Goal: Task Accomplishment & Management: Complete application form

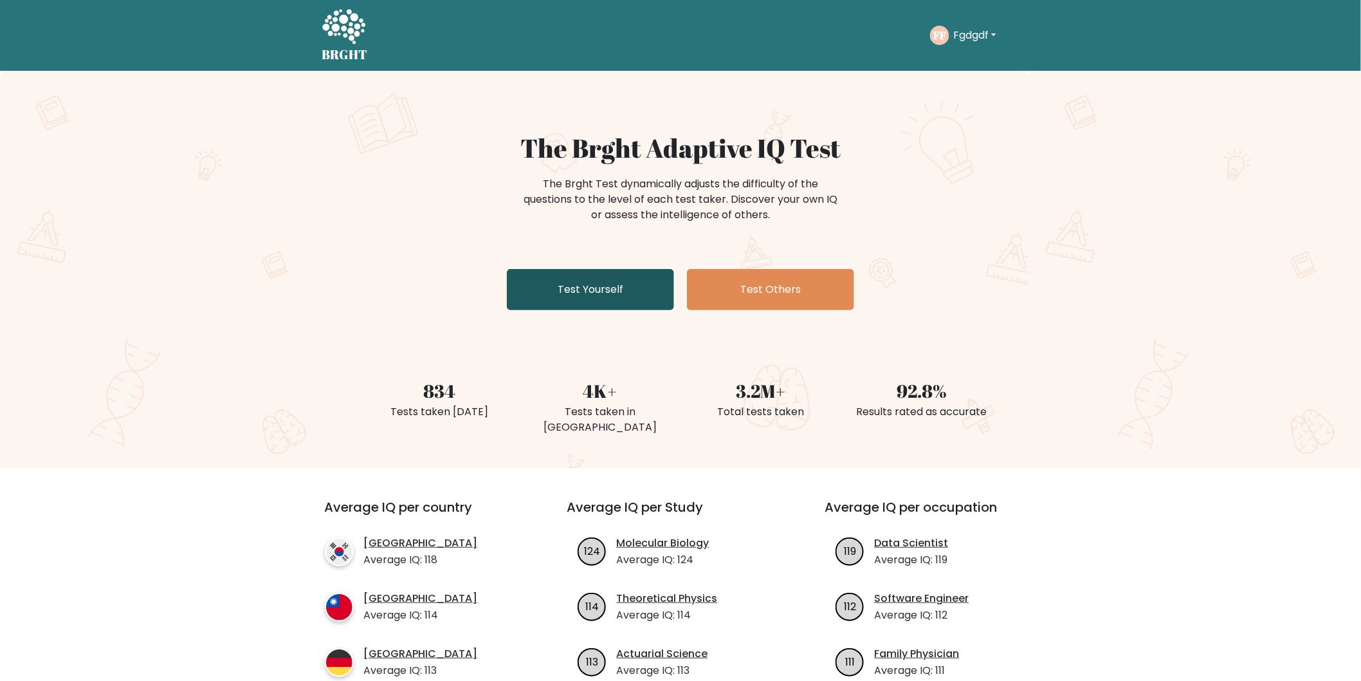
click at [562, 293] on link "Test Yourself" at bounding box center [590, 289] width 167 height 41
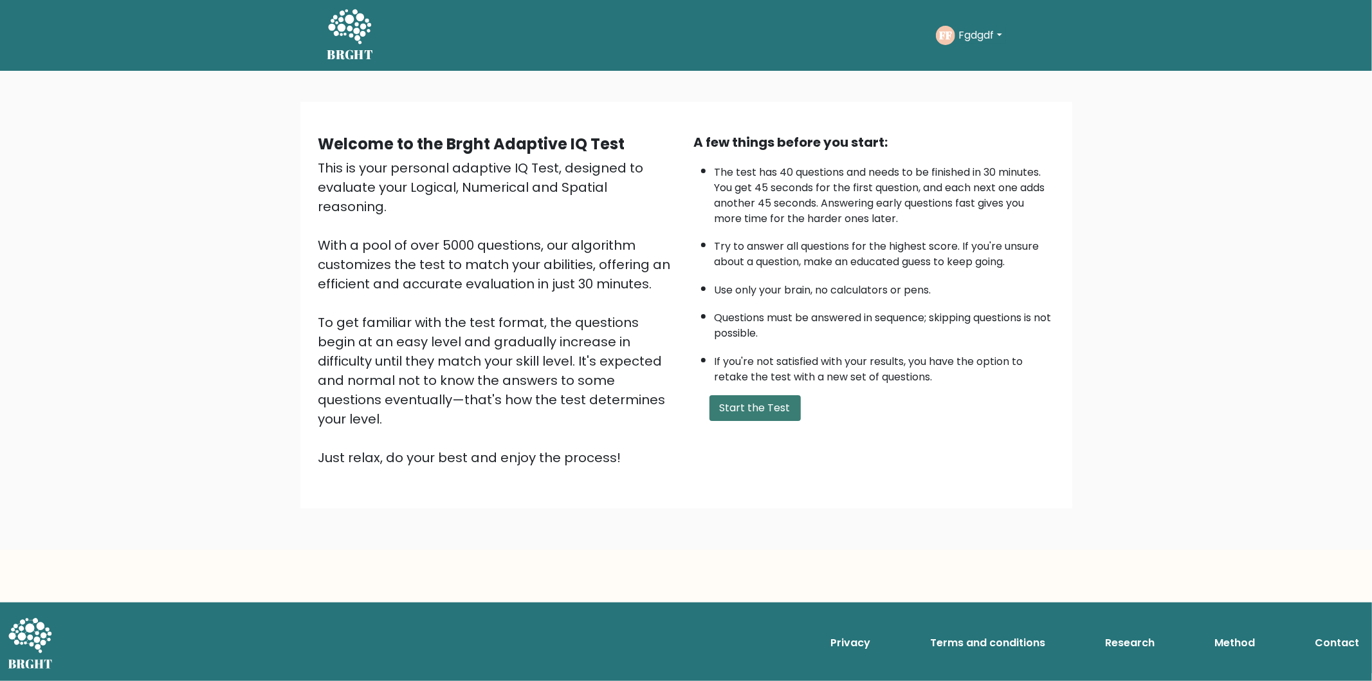
click at [748, 403] on button "Start the Test" at bounding box center [755, 408] width 91 height 26
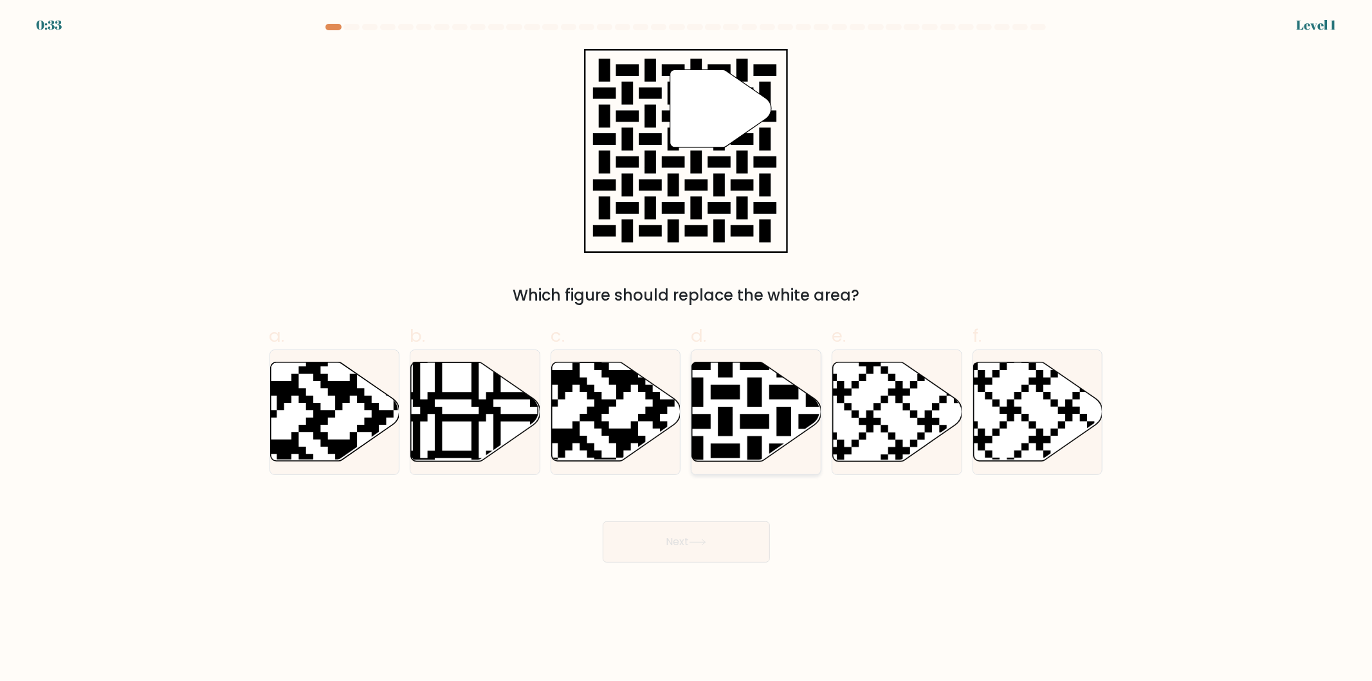
click at [750, 410] on icon at bounding box center [756, 411] width 129 height 99
click at [687, 349] on input "d." at bounding box center [686, 344] width 1 height 8
radio input "true"
click at [663, 531] on button "Next" at bounding box center [686, 541] width 167 height 41
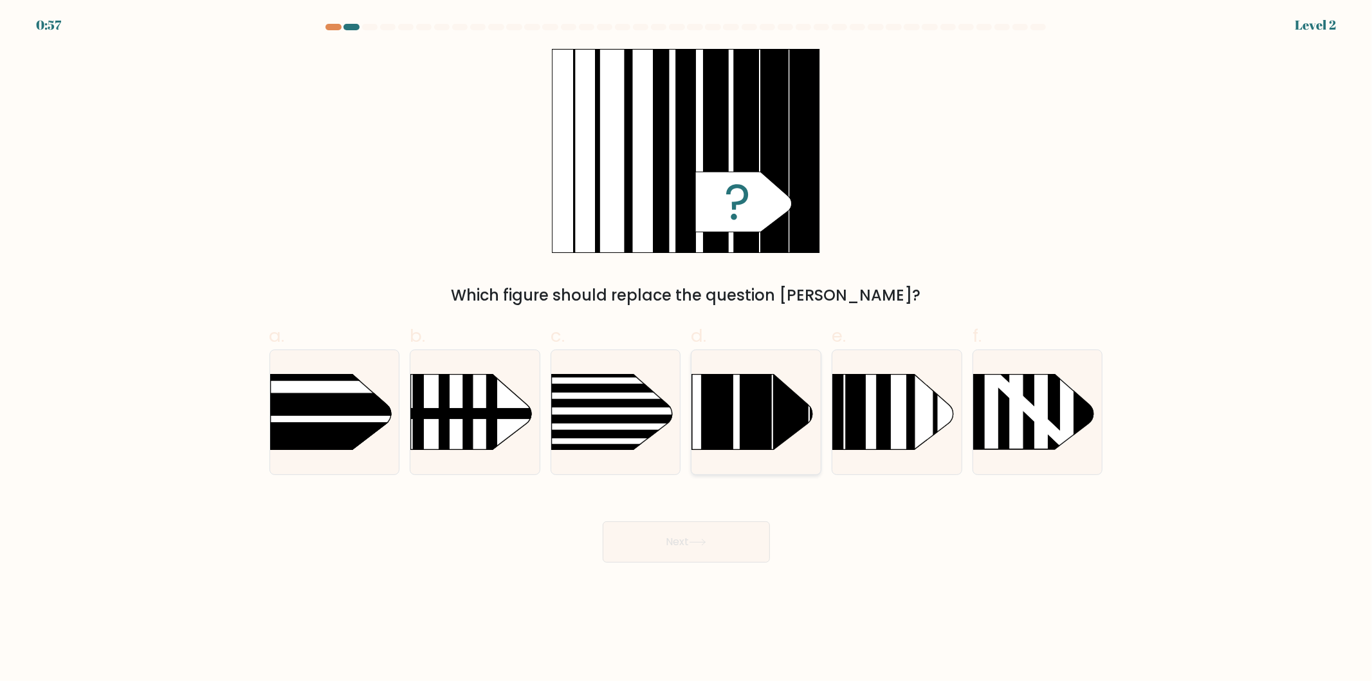
click at [755, 418] on rect at bounding box center [756, 347] width 32 height 257
click at [687, 349] on input "d." at bounding box center [686, 344] width 1 height 8
radio input "true"
click at [672, 538] on button "Next" at bounding box center [686, 541] width 167 height 41
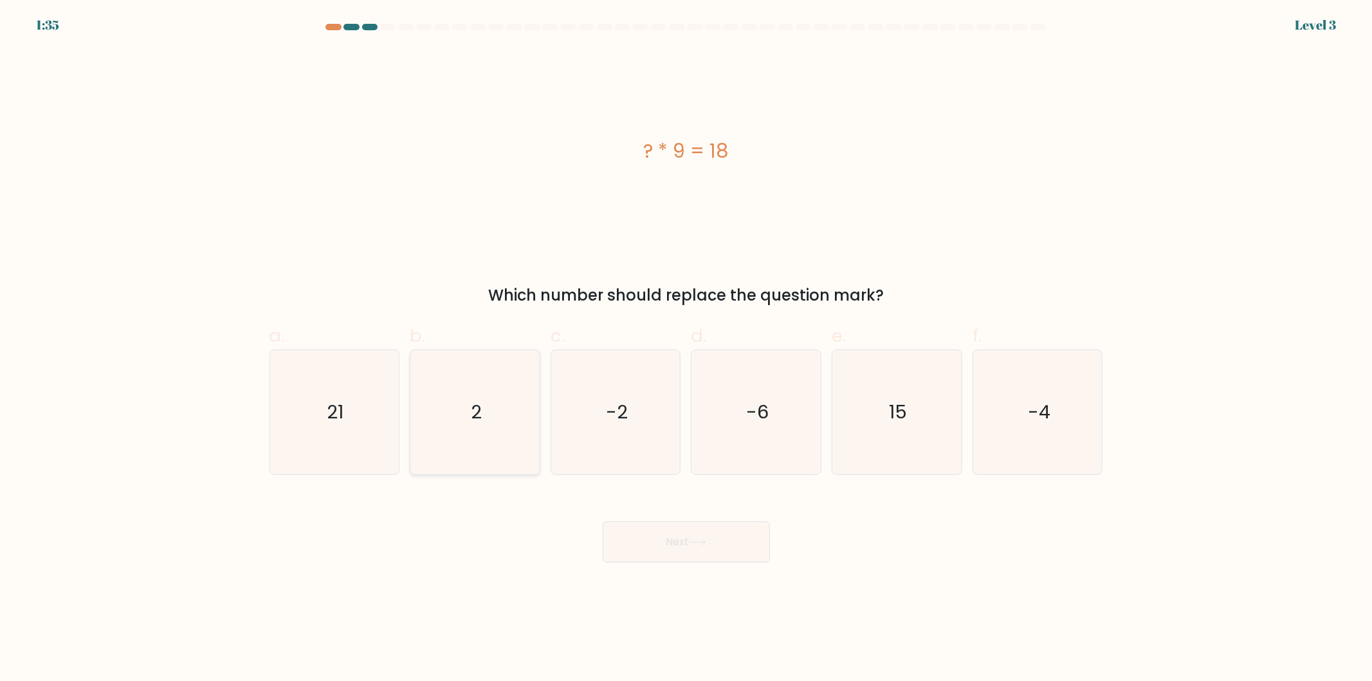
click at [449, 403] on icon "2" at bounding box center [475, 412] width 124 height 124
click at [686, 349] on input "b. 2" at bounding box center [686, 344] width 1 height 8
radio input "true"
click at [650, 542] on button "Next" at bounding box center [686, 541] width 167 height 41
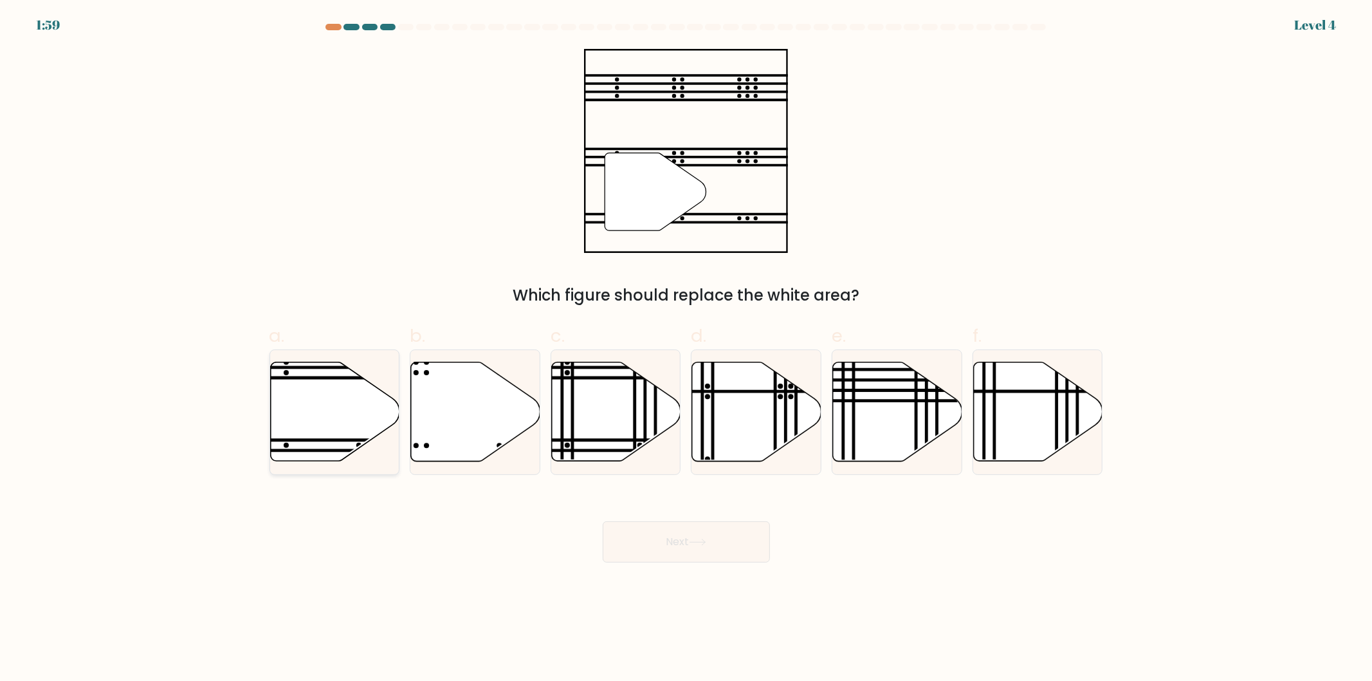
click at [310, 415] on icon at bounding box center [334, 411] width 129 height 99
click at [686, 349] on input "a." at bounding box center [686, 344] width 1 height 8
radio input "true"
click at [646, 549] on button "Next" at bounding box center [686, 541] width 167 height 41
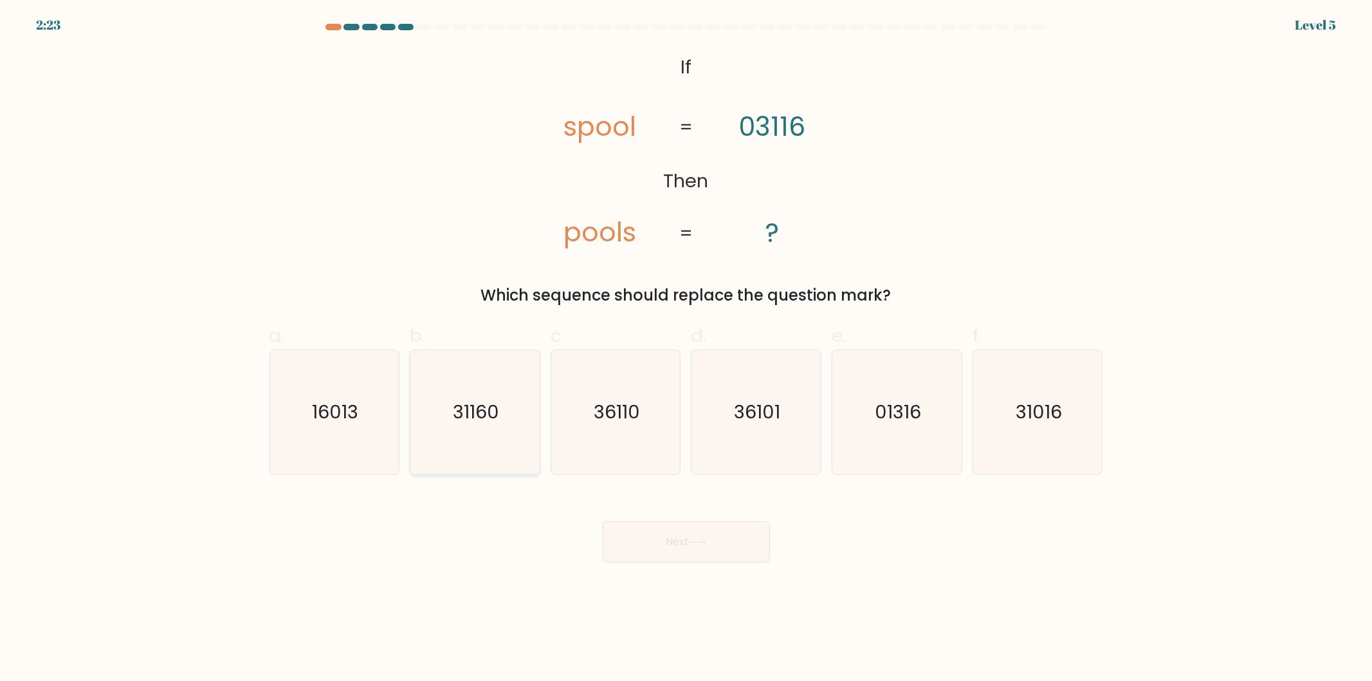
click at [443, 433] on icon "31160" at bounding box center [475, 412] width 124 height 124
click at [686, 349] on input "b. 31160" at bounding box center [686, 344] width 1 height 8
radio input "true"
click at [672, 555] on button "Next" at bounding box center [686, 541] width 167 height 41
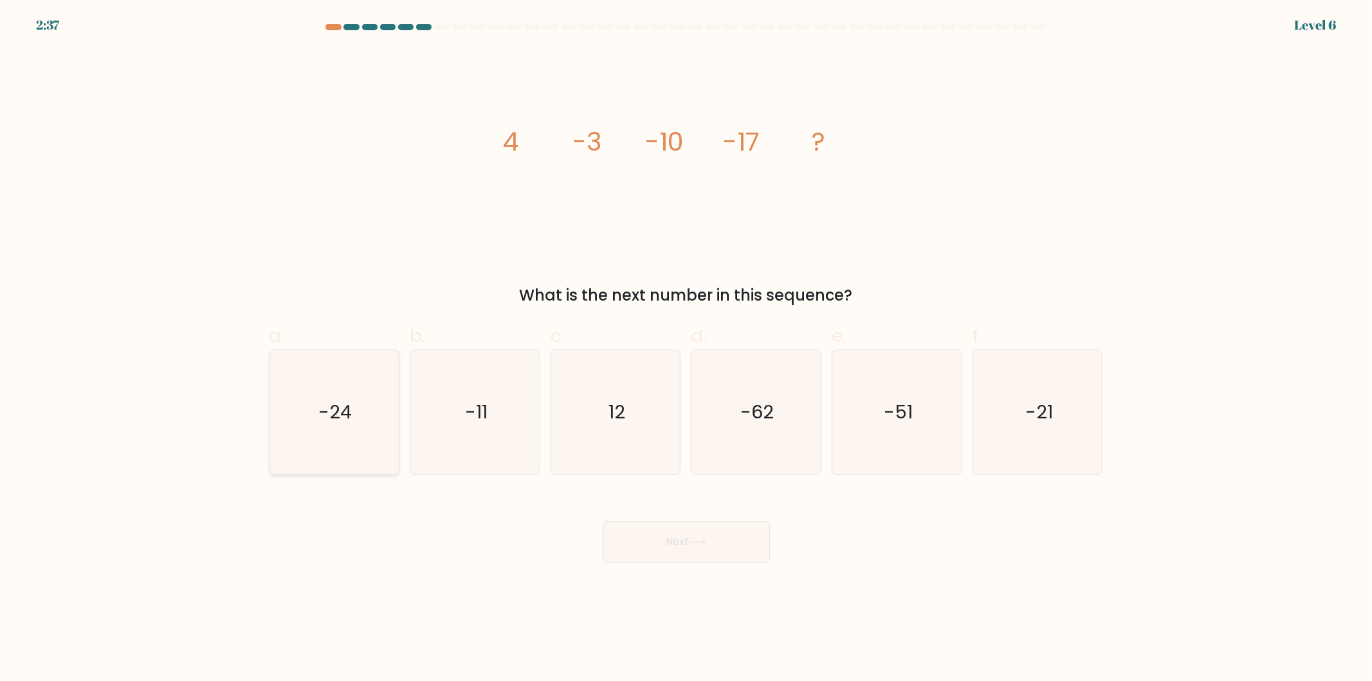
click at [313, 430] on icon "-24" at bounding box center [334, 412] width 124 height 124
click at [686, 349] on input "a. -24" at bounding box center [686, 344] width 1 height 8
radio input "true"
click at [686, 554] on button "Next" at bounding box center [686, 541] width 167 height 41
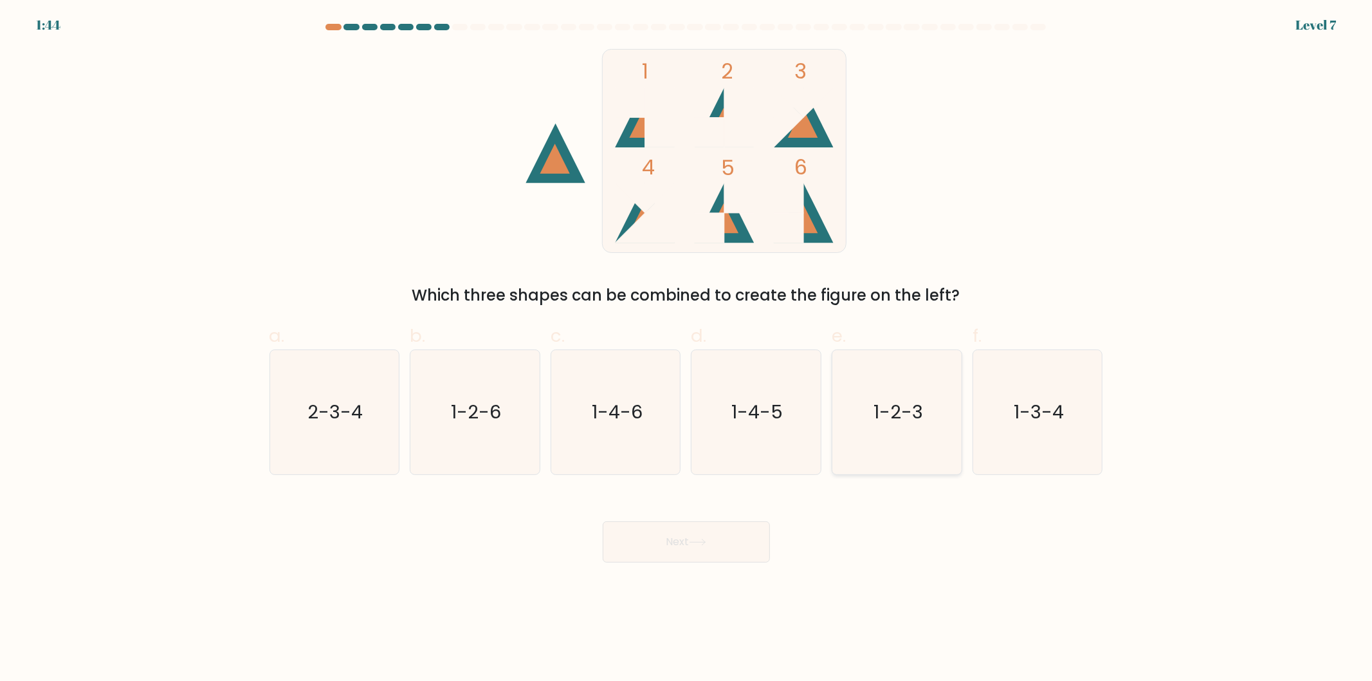
click at [904, 421] on text "1-2-3" at bounding box center [899, 412] width 50 height 26
click at [687, 349] on input "e. 1-2-3" at bounding box center [686, 344] width 1 height 8
radio input "true"
click at [647, 548] on button "Next" at bounding box center [686, 541] width 167 height 41
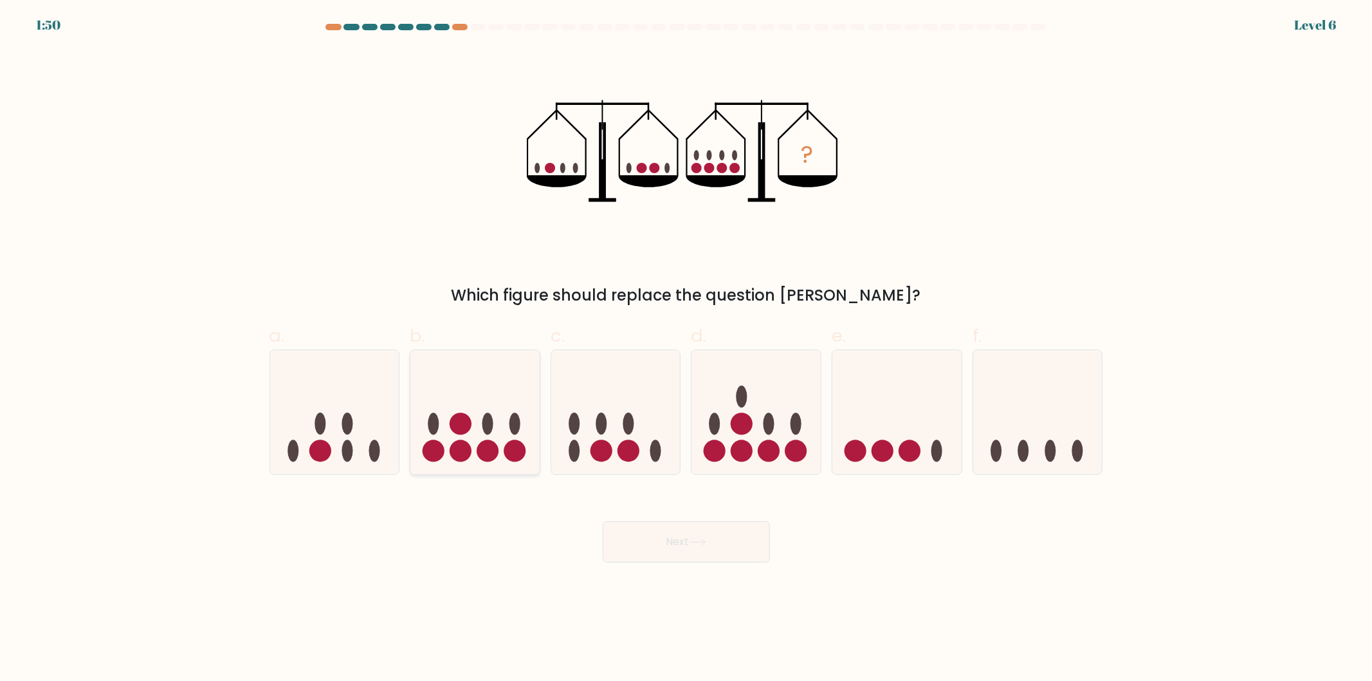
click at [438, 402] on icon at bounding box center [474, 411] width 129 height 107
click at [686, 349] on input "b." at bounding box center [686, 344] width 1 height 8
radio input "true"
click at [728, 538] on button "Next" at bounding box center [686, 541] width 167 height 41
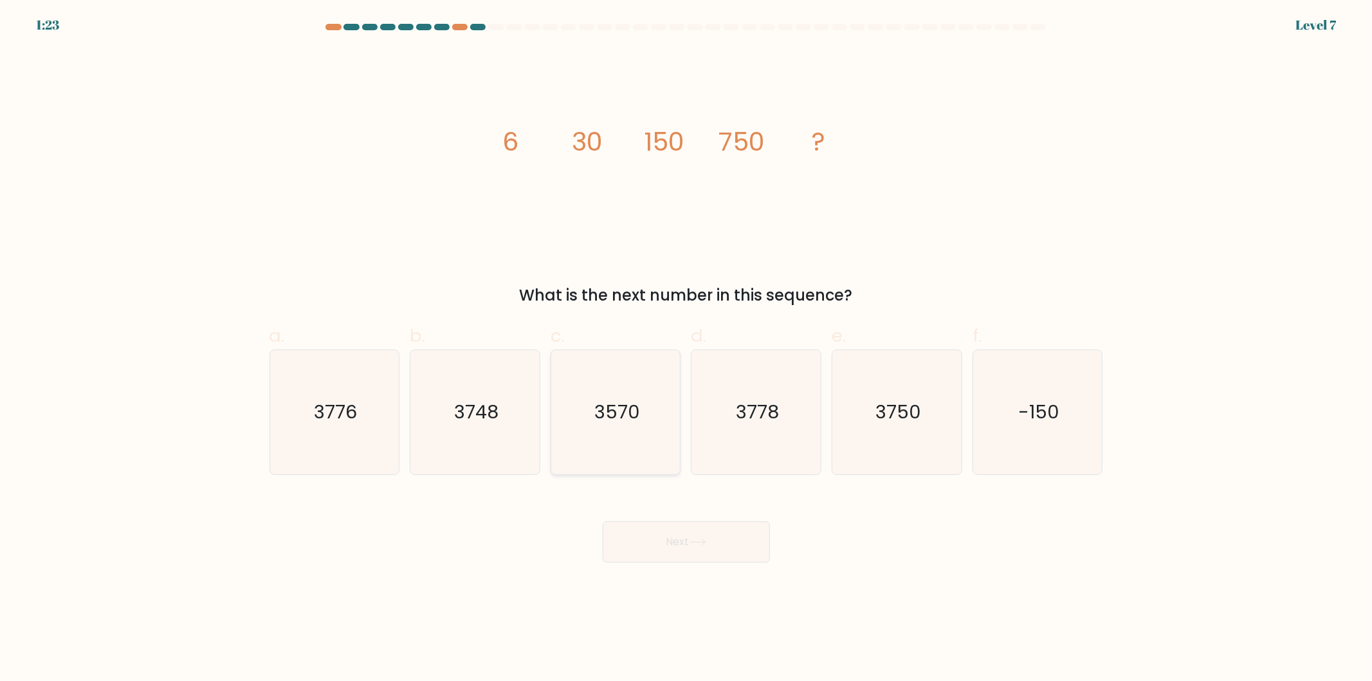
click at [618, 459] on icon "3570" at bounding box center [616, 412] width 124 height 124
click at [686, 349] on input "c. 3570" at bounding box center [686, 344] width 1 height 8
radio input "true"
click at [665, 544] on button "Next" at bounding box center [686, 541] width 167 height 41
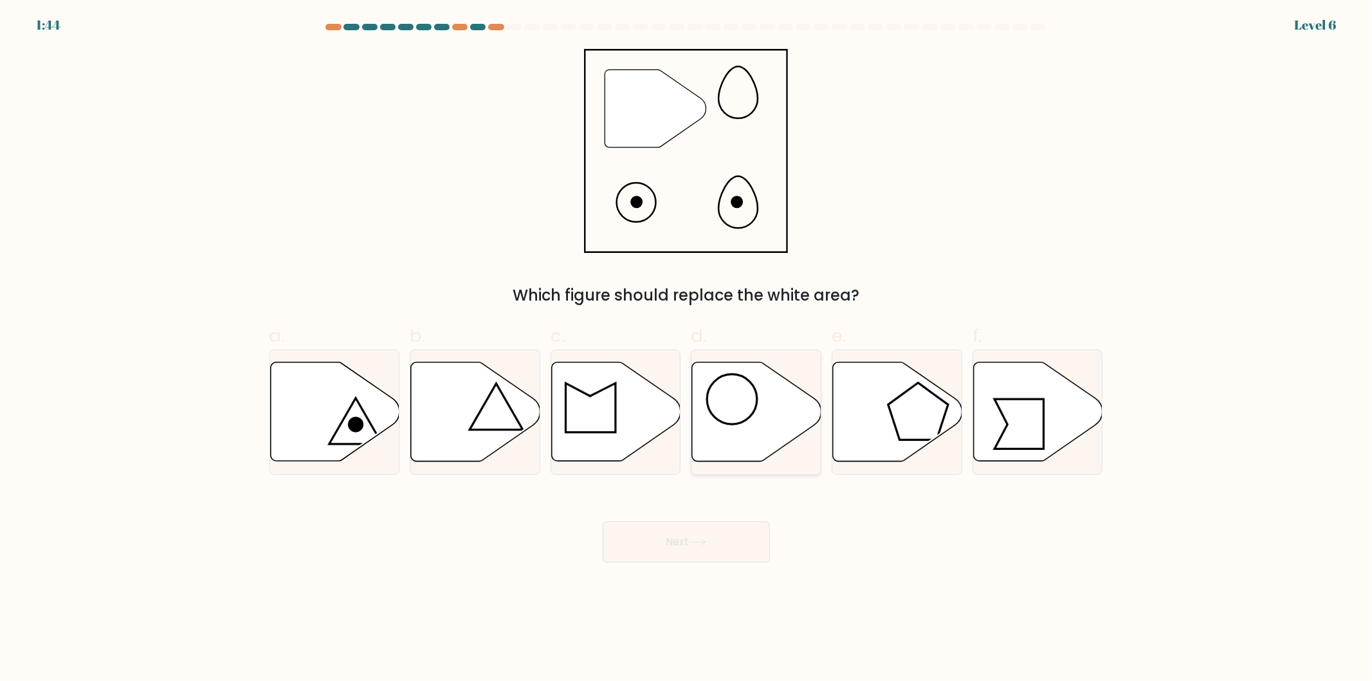
click at [758, 412] on icon at bounding box center [756, 411] width 129 height 99
click at [687, 349] on input "d." at bounding box center [686, 344] width 1 height 8
radio input "true"
click at [698, 532] on button "Next" at bounding box center [686, 541] width 167 height 41
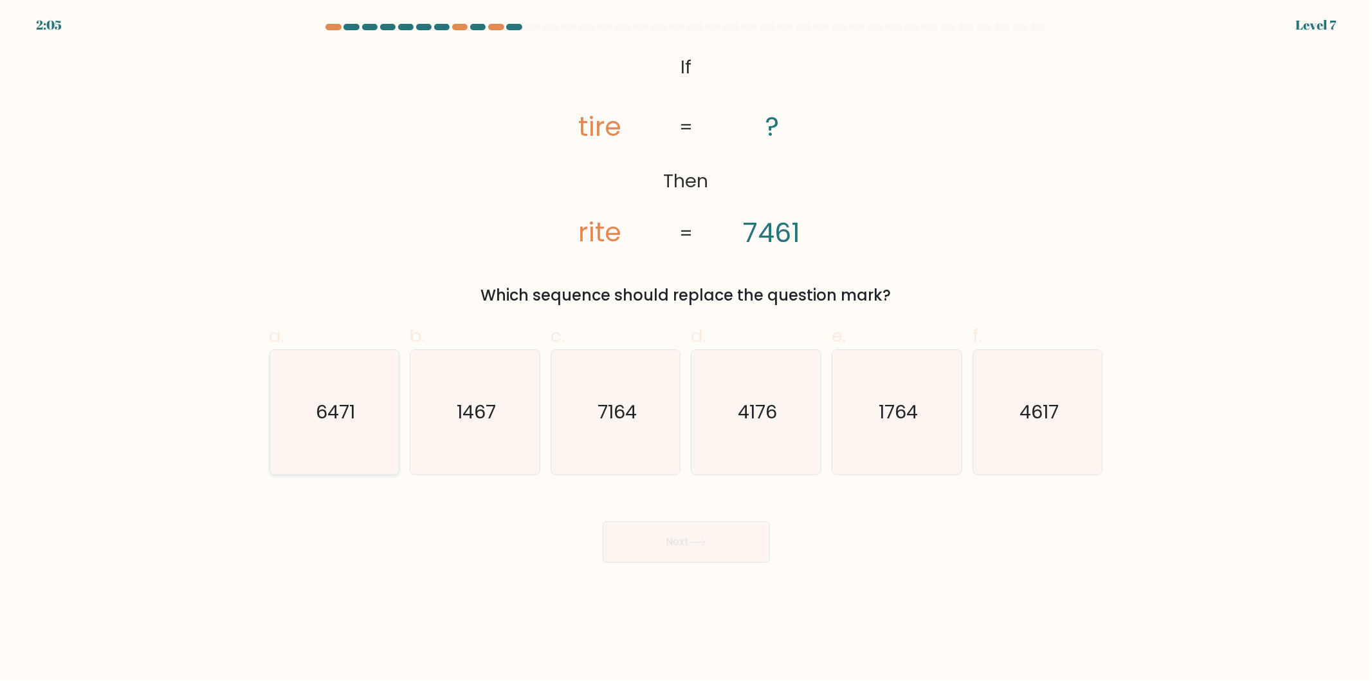
click at [351, 407] on text "6471" at bounding box center [335, 412] width 39 height 26
click at [686, 349] on input "a. 6471" at bounding box center [686, 344] width 1 height 8
radio input "true"
click at [665, 540] on button "Next" at bounding box center [686, 541] width 167 height 41
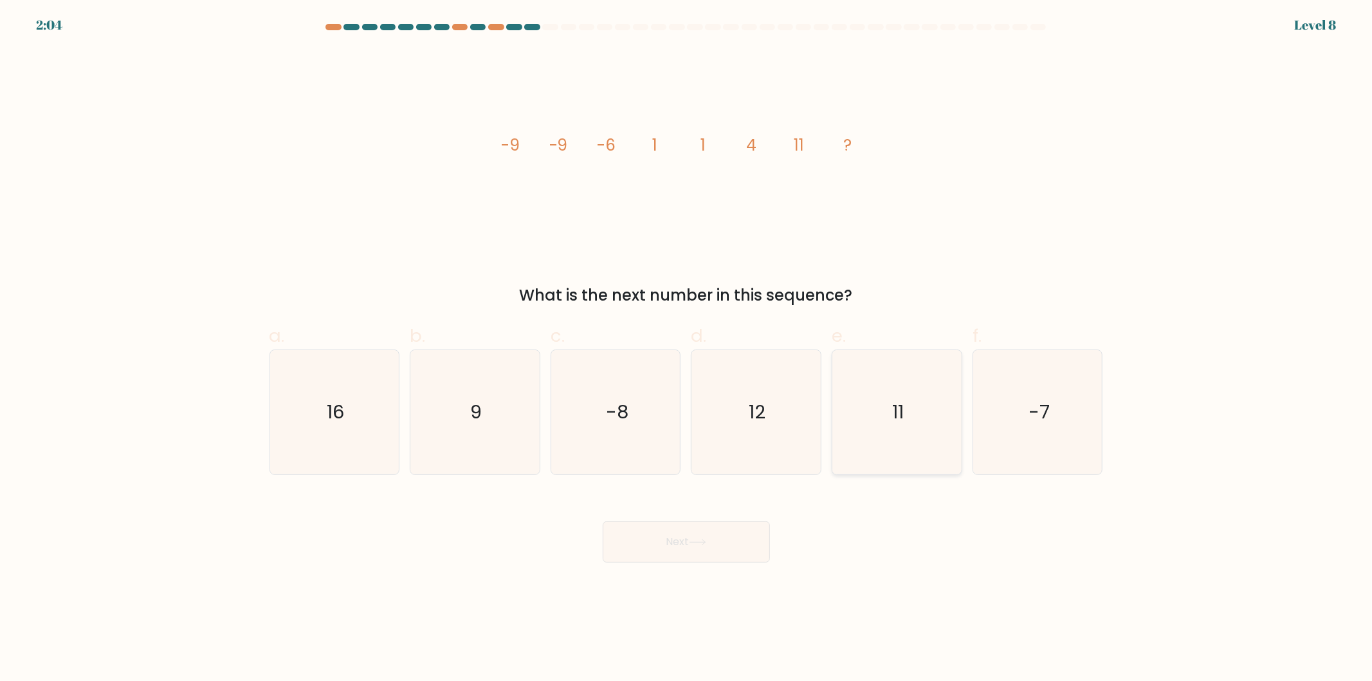
click at [850, 433] on icon "11" at bounding box center [897, 412] width 124 height 124
click at [687, 349] on input "e. 11" at bounding box center [686, 344] width 1 height 8
radio input "true"
click at [675, 553] on button "Next" at bounding box center [686, 541] width 167 height 41
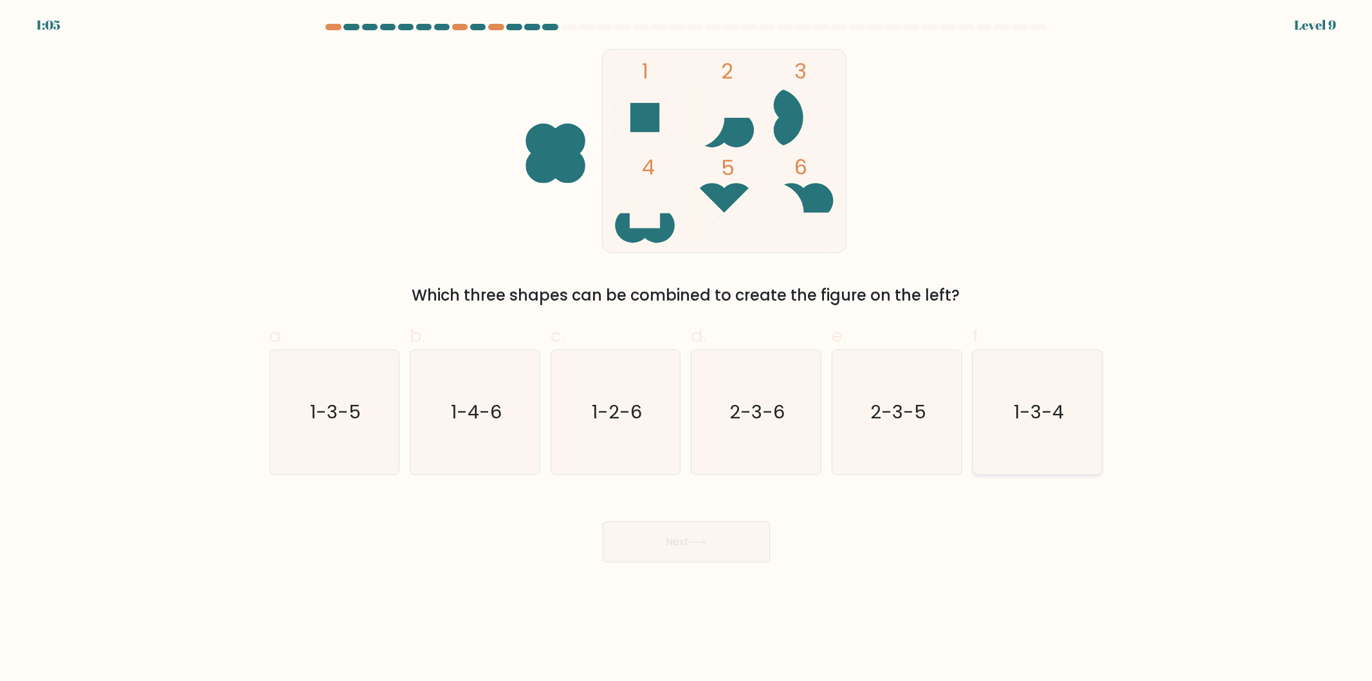
click at [1038, 383] on icon "1-3-4" at bounding box center [1038, 412] width 124 height 124
click at [687, 349] on input "f. 1-3-4" at bounding box center [686, 344] width 1 height 8
radio input "true"
click at [627, 553] on button "Next" at bounding box center [686, 541] width 167 height 41
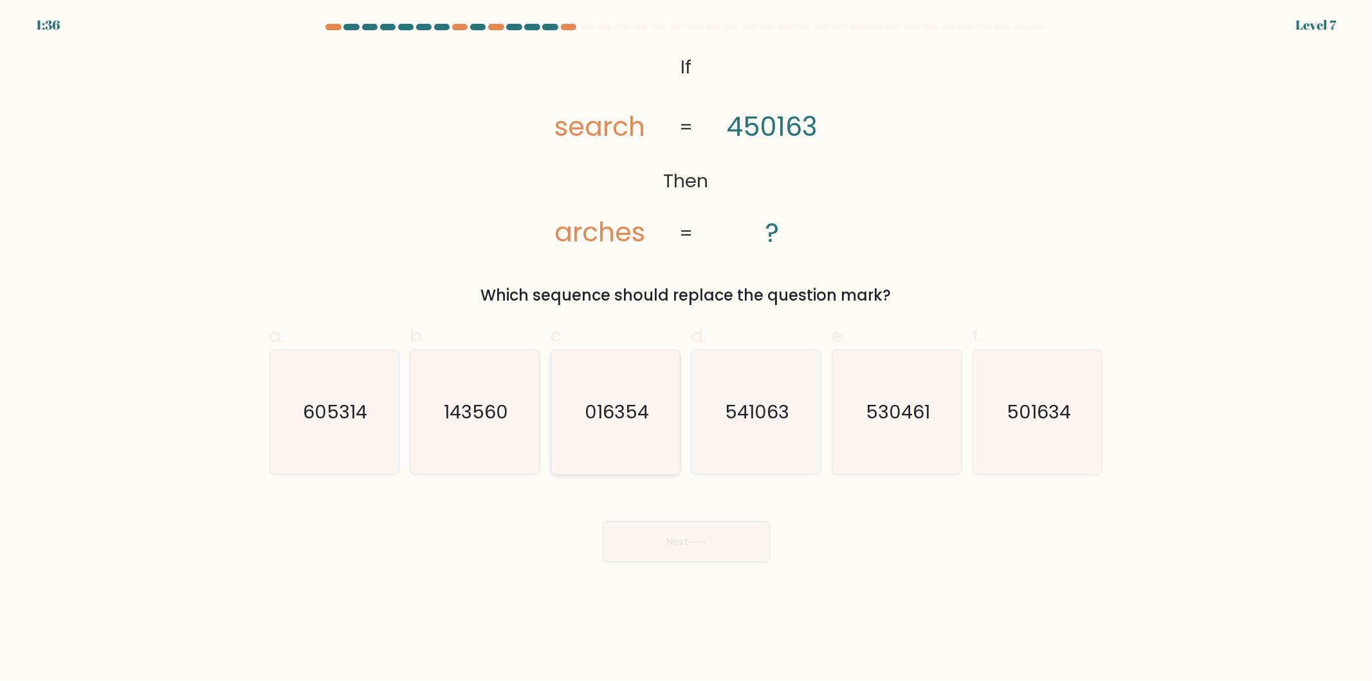
click at [589, 429] on icon "016354" at bounding box center [616, 412] width 124 height 124
click at [686, 349] on input "c. 016354" at bounding box center [686, 344] width 1 height 8
radio input "true"
click at [696, 542] on icon at bounding box center [697, 541] width 17 height 7
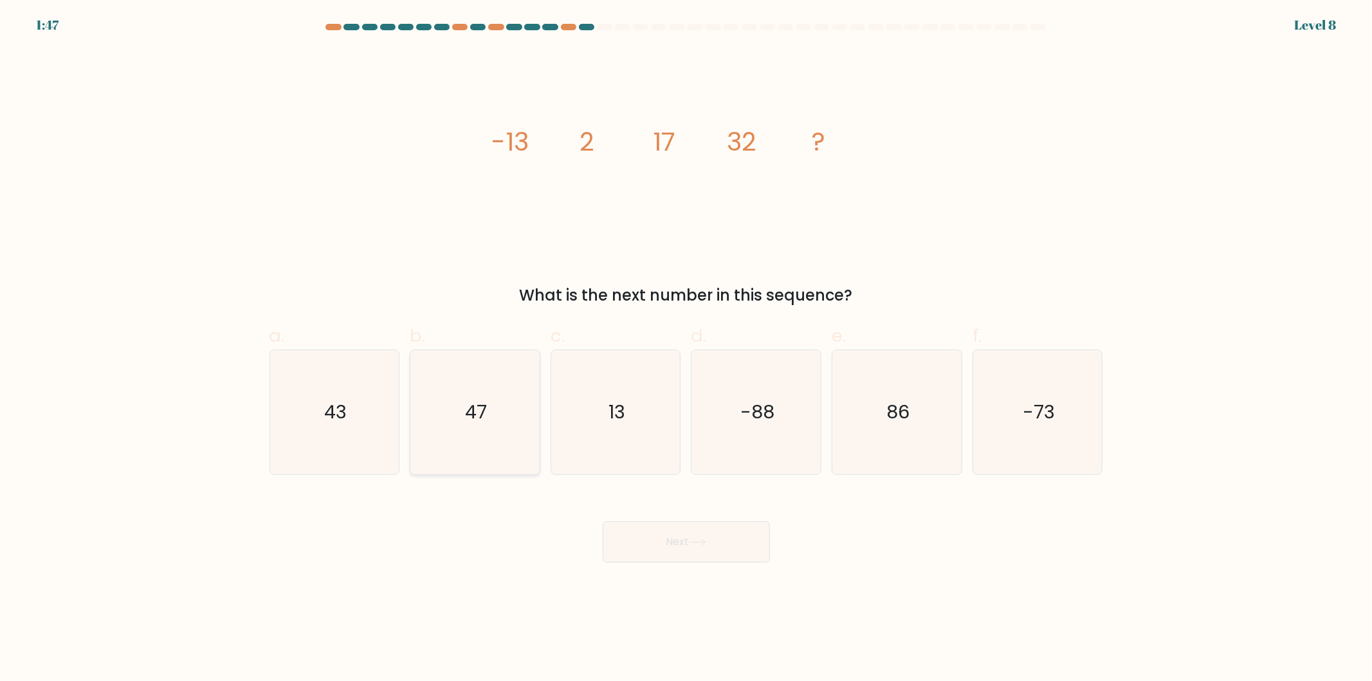
click at [428, 417] on icon "47" at bounding box center [475, 412] width 124 height 124
click at [686, 349] on input "b. 47" at bounding box center [686, 344] width 1 height 8
radio input "true"
click at [712, 542] on button "Next" at bounding box center [686, 541] width 167 height 41
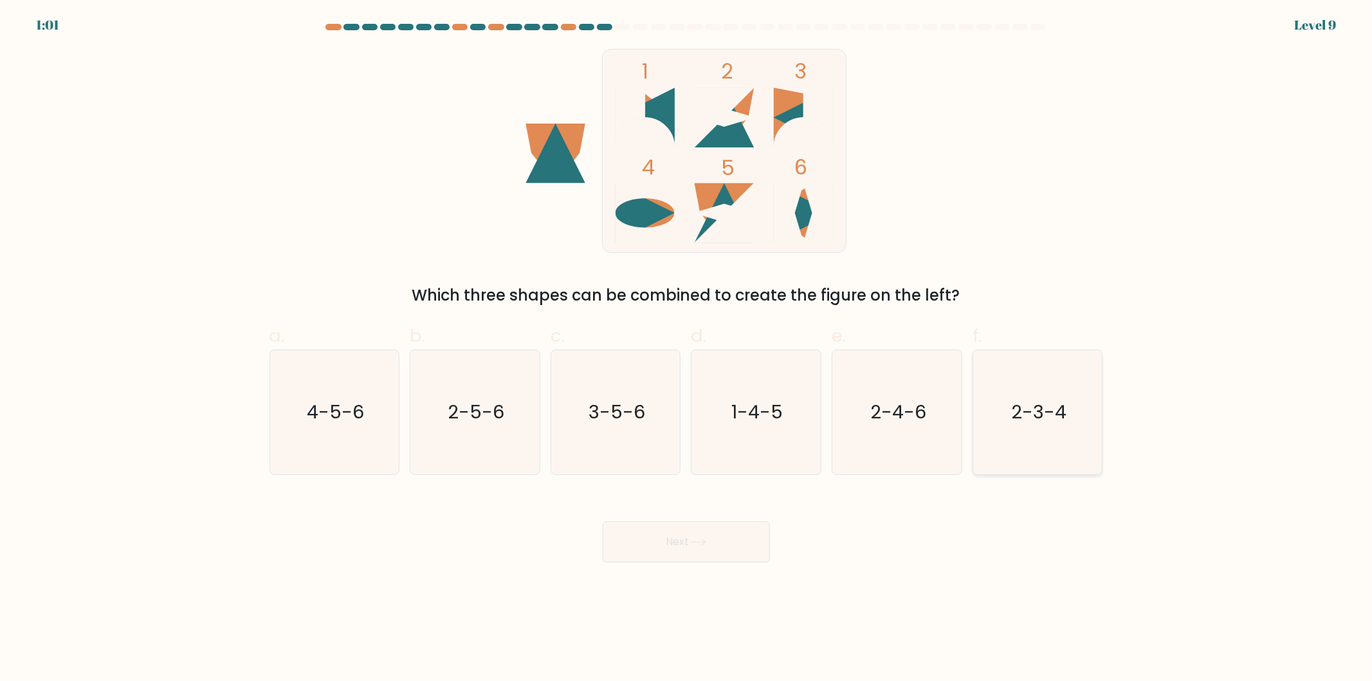
click at [1029, 392] on icon "2-3-4" at bounding box center [1038, 412] width 124 height 124
click at [687, 349] on input "f. 2-3-4" at bounding box center [686, 344] width 1 height 8
radio input "true"
click at [690, 551] on button "Next" at bounding box center [686, 541] width 167 height 41
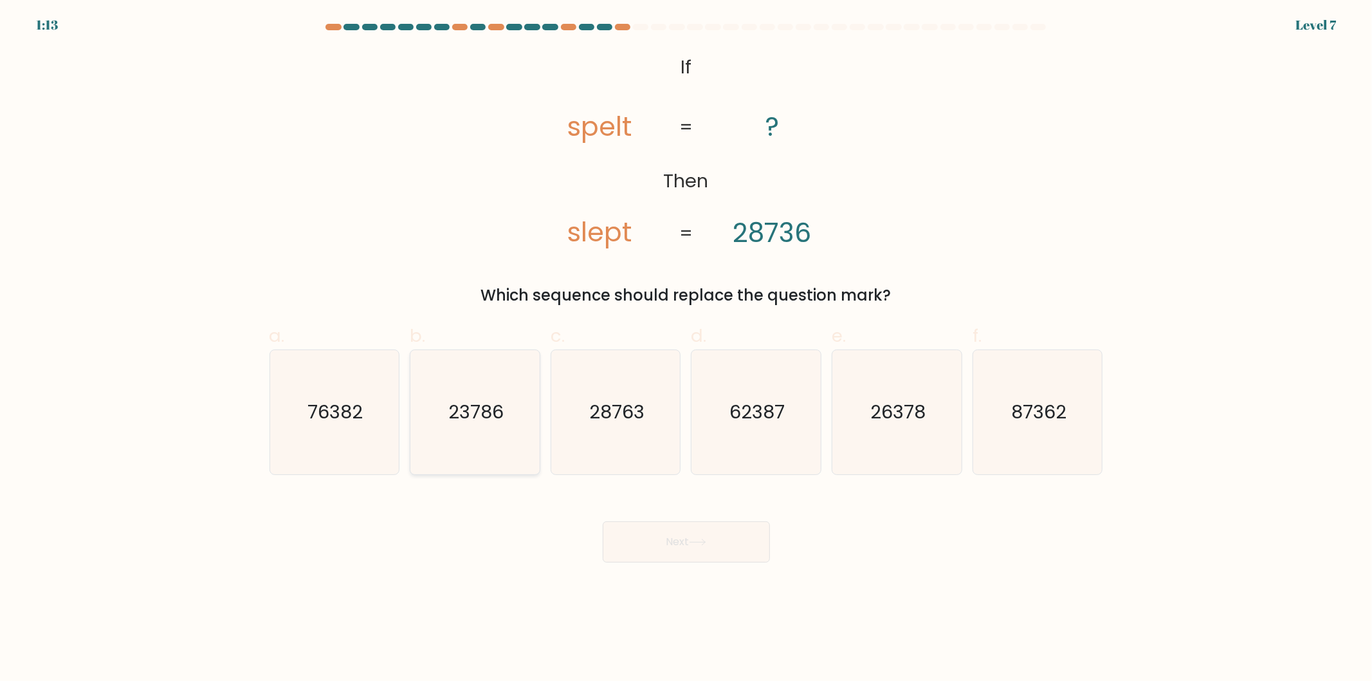
click at [460, 438] on icon "23786" at bounding box center [475, 412] width 124 height 124
click at [686, 349] on input "b. 23786" at bounding box center [686, 344] width 1 height 8
radio input "true"
click at [659, 538] on button "Next" at bounding box center [686, 541] width 167 height 41
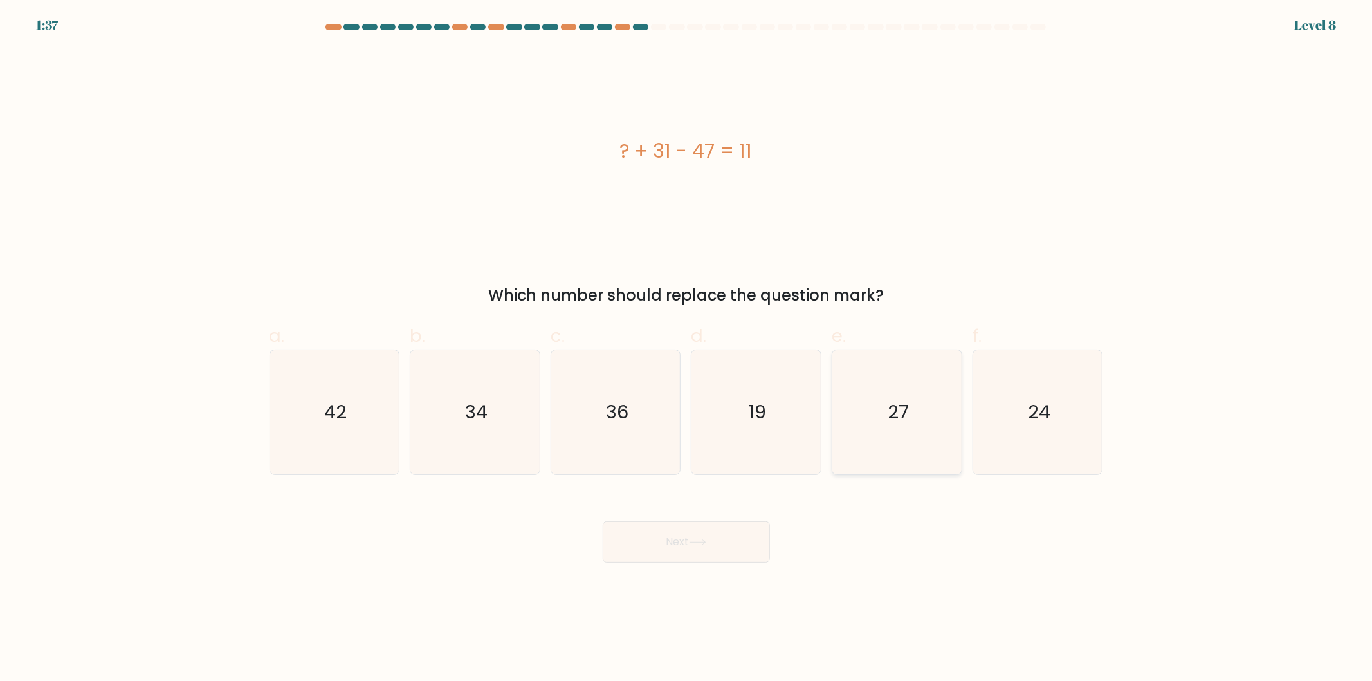
click at [865, 459] on icon "27" at bounding box center [897, 412] width 124 height 124
click at [687, 349] on input "e. 27" at bounding box center [686, 344] width 1 height 8
radio input "true"
click at [684, 555] on button "Next" at bounding box center [686, 541] width 167 height 41
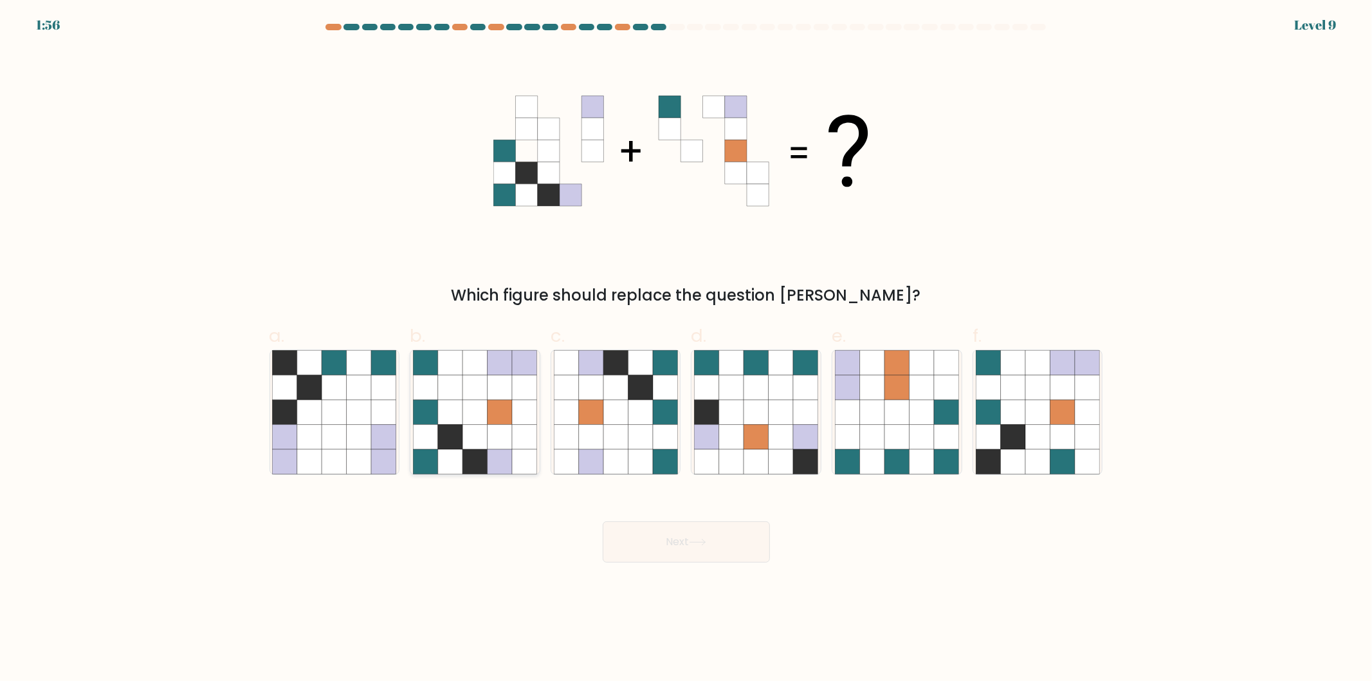
click at [480, 441] on icon at bounding box center [475, 436] width 24 height 24
click at [686, 349] on input "b." at bounding box center [686, 344] width 1 height 8
radio input "true"
click at [700, 539] on icon at bounding box center [697, 541] width 17 height 7
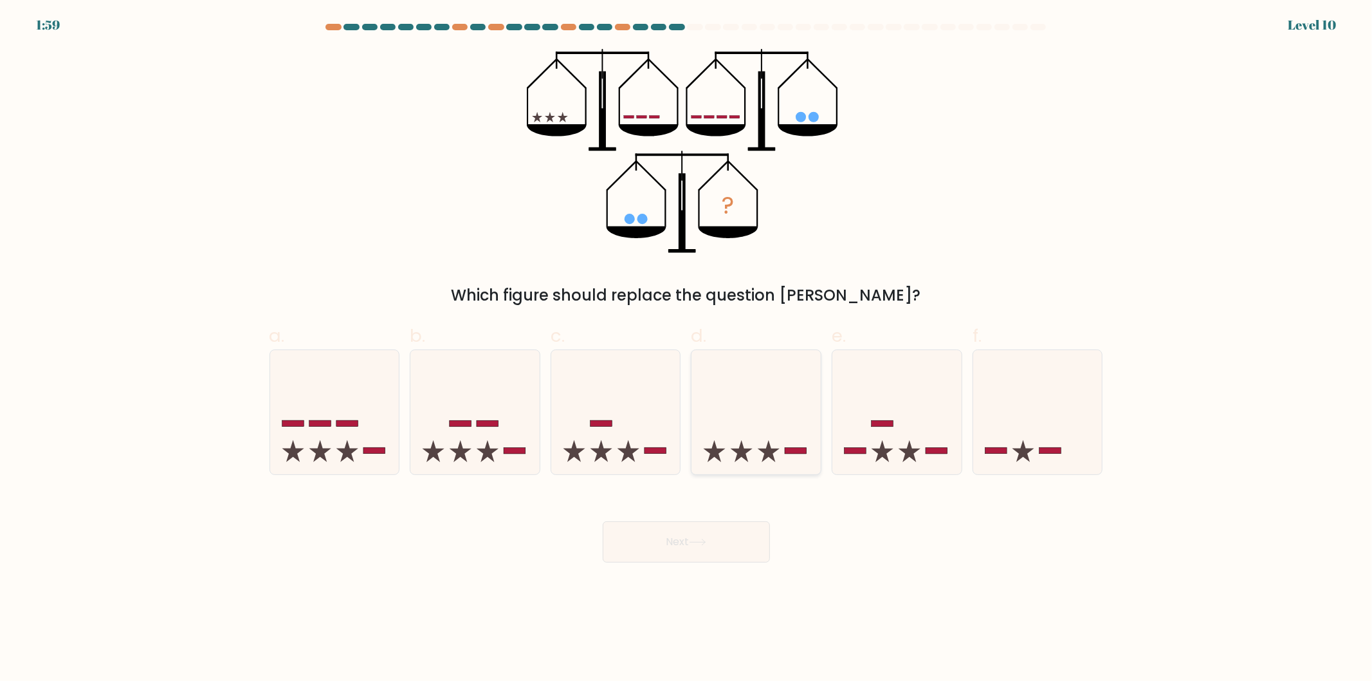
click at [790, 416] on icon at bounding box center [756, 411] width 129 height 107
click at [687, 349] on input "d." at bounding box center [686, 344] width 1 height 8
radio input "true"
click at [710, 550] on button "Next" at bounding box center [686, 541] width 167 height 41
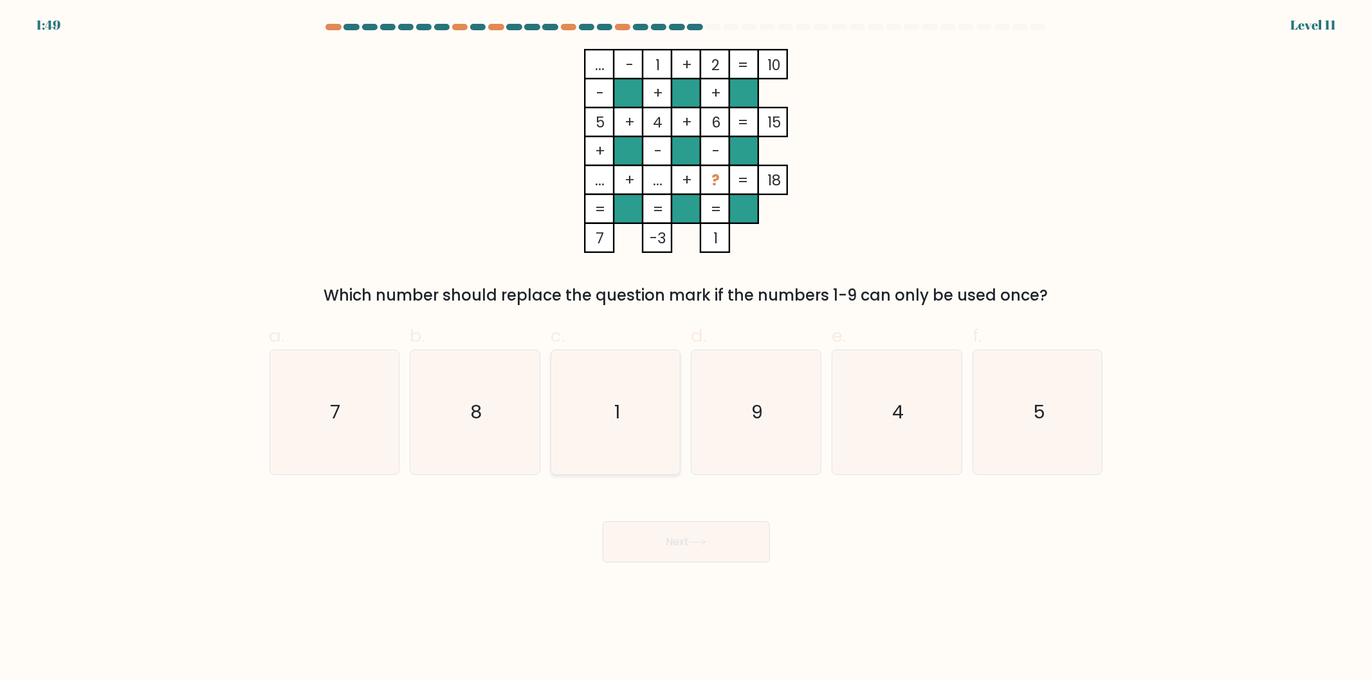
click at [585, 412] on icon "1" at bounding box center [616, 412] width 124 height 124
click at [686, 349] on input "c. 1" at bounding box center [686, 344] width 1 height 8
radio input "true"
click at [670, 541] on button "Next" at bounding box center [686, 541] width 167 height 41
